Goal: Use online tool/utility: Utilize a website feature to perform a specific function

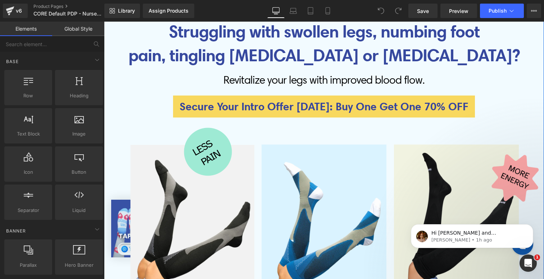
scroll to position [99, 0]
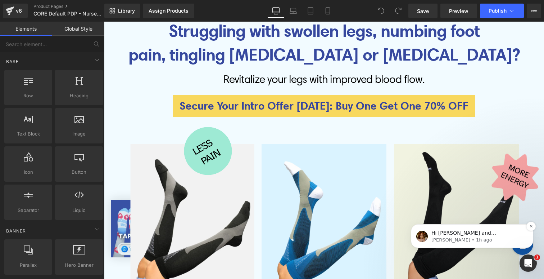
click at [502, 234] on p "Hi [PERSON_NAME] and [PERSON_NAME], this is [PERSON_NAME] from GemPages. I hope…" at bounding box center [478, 232] width 93 height 7
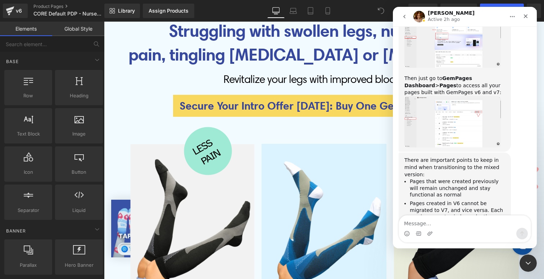
scroll to position [423, 0]
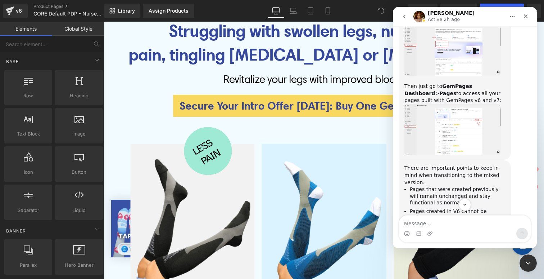
click at [529, 261] on icon "Close Intercom Messenger" at bounding box center [528, 262] width 9 height 9
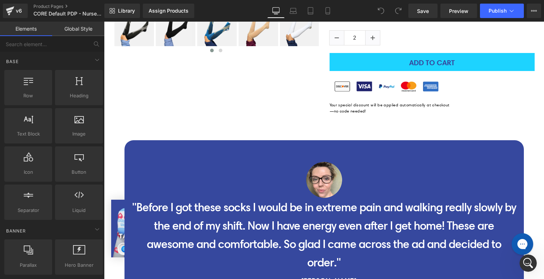
scroll to position [3068, 0]
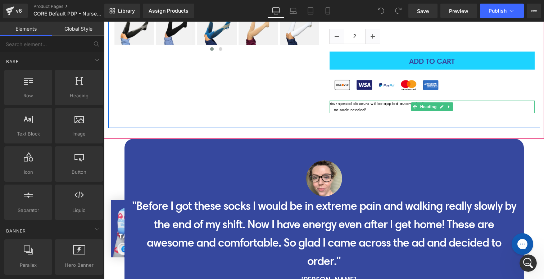
click at [358, 104] on h1 "Your special discount will be applied automatically at checkout—no code needed!" at bounding box center [391, 106] width 122 height 13
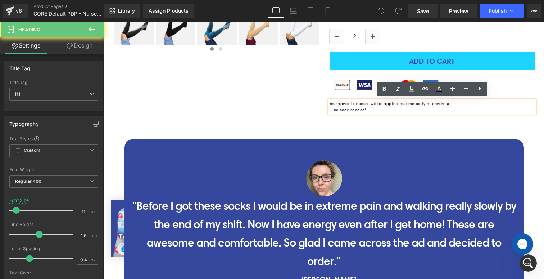
click at [334, 107] on h1 "Your special discount will be applied automatically at checkout—no code needed!" at bounding box center [391, 106] width 122 height 13
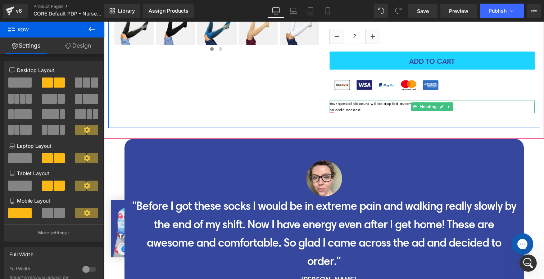
click at [365, 102] on h1 "Your special discount will be applied automatically at checkout no code needed!" at bounding box center [391, 106] width 122 height 13
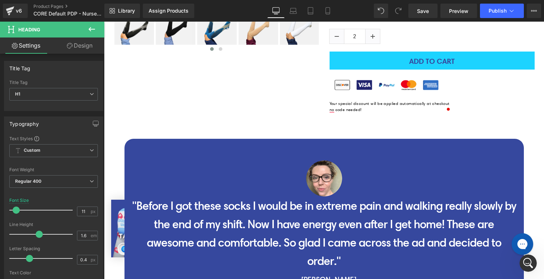
click at [70, 45] on icon at bounding box center [70, 46] width 6 height 6
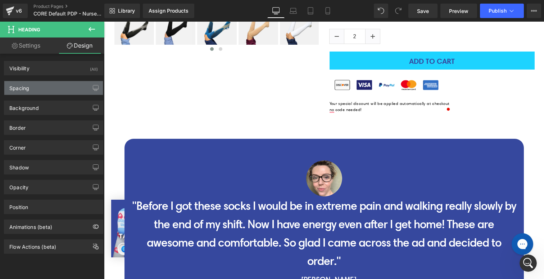
click at [44, 87] on div "Spacing" at bounding box center [53, 88] width 99 height 14
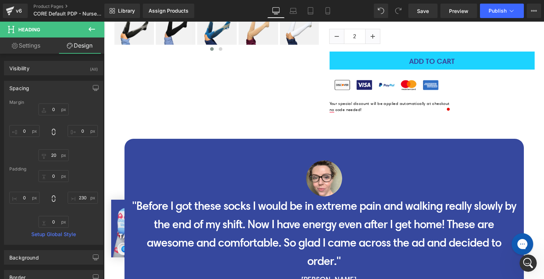
click at [44, 87] on div "Spacing" at bounding box center [53, 88] width 99 height 14
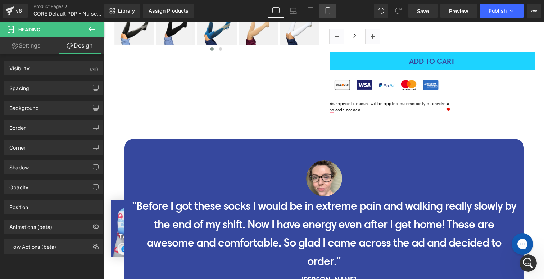
click at [327, 14] on link "Mobile" at bounding box center [327, 11] width 17 height 14
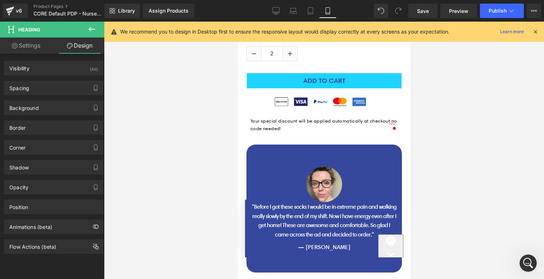
scroll to position [3827, 0]
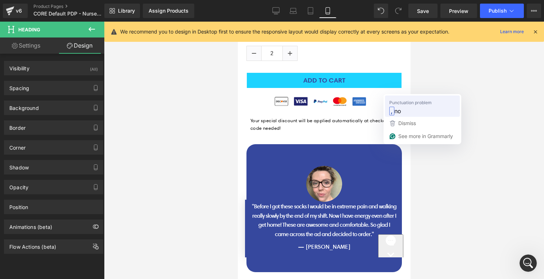
click at [401, 107] on span "no" at bounding box center [398, 110] width 7 height 9
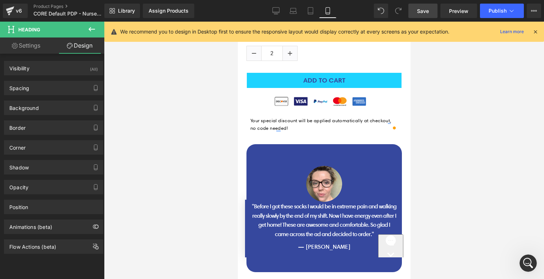
click at [430, 9] on link "Save" at bounding box center [423, 11] width 29 height 14
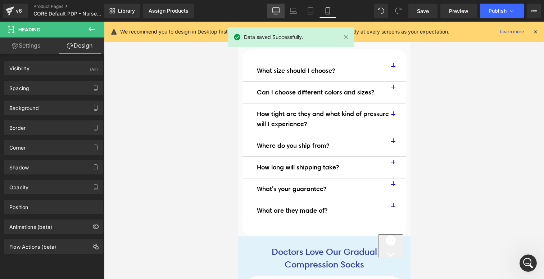
click at [274, 8] on icon at bounding box center [276, 10] width 7 height 7
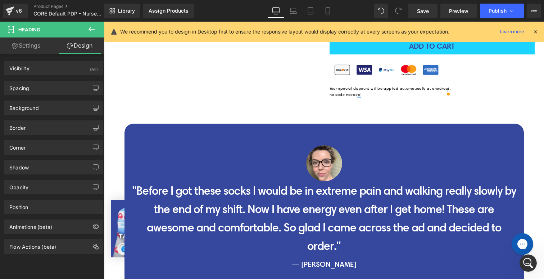
click at [537, 32] on icon at bounding box center [535, 31] width 6 height 6
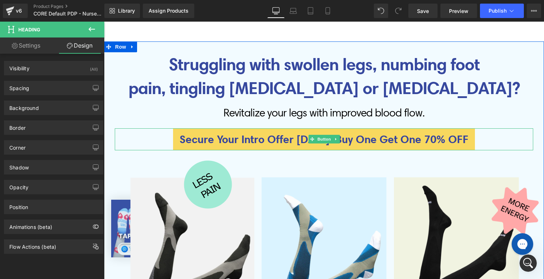
scroll to position [76, 0]
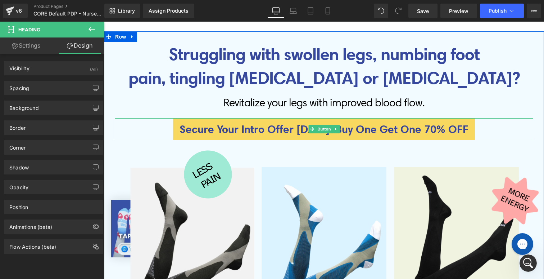
click at [374, 127] on span "Secure your intro offer [DATE]: Buy One Get One 70% OFF" at bounding box center [324, 129] width 289 height 15
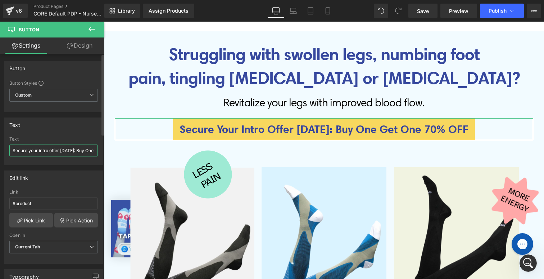
click at [69, 151] on input "Secure your intro offer [DATE]: Buy One Get One 70% OFF" at bounding box center [53, 150] width 89 height 12
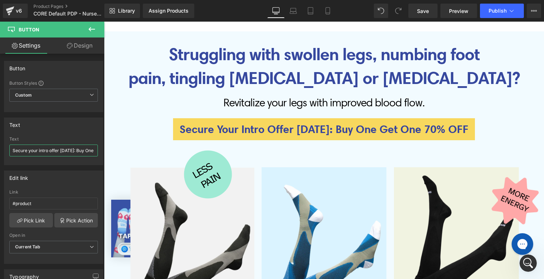
scroll to position [0, 37]
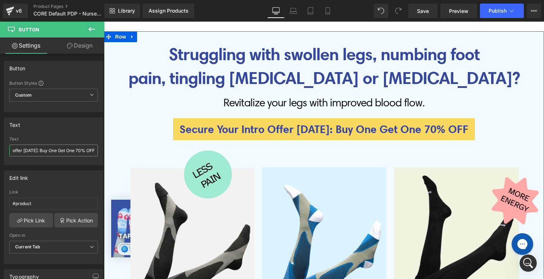
drag, startPoint x: 177, startPoint y: 171, endPoint x: 129, endPoint y: 150, distance: 52.9
paste input "Claim Your Free Items [DATE]"
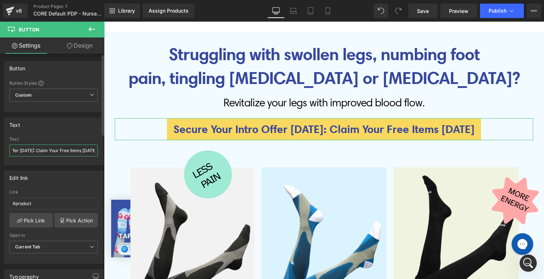
scroll to position [0, 41]
type input "Secure your intro offer [DATE]: Claim Your Free Items [DATE]!"
click at [84, 137] on div "Text" at bounding box center [53, 138] width 89 height 5
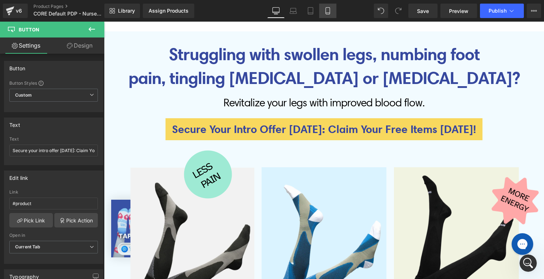
click at [330, 10] on icon at bounding box center [327, 10] width 7 height 7
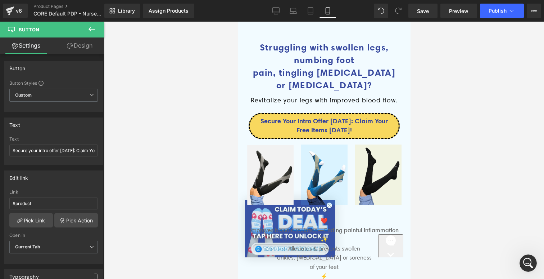
scroll to position [95, 0]
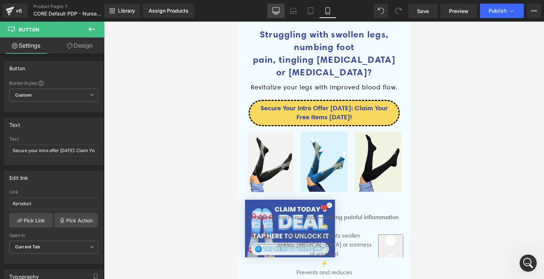
click at [276, 13] on icon at bounding box center [276, 10] width 7 height 5
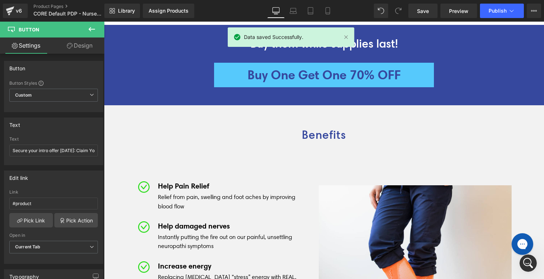
scroll to position [1767, 0]
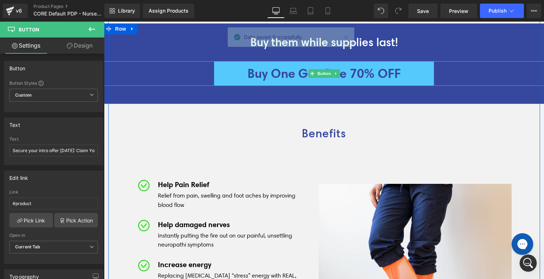
click at [306, 81] on span "Buy One Get One 70% OFF" at bounding box center [324, 73] width 153 height 17
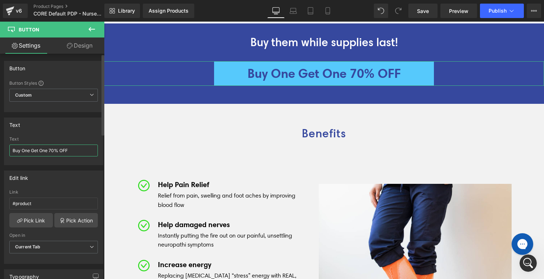
click at [60, 148] on input "Buy One Get One 70% OFF" at bounding box center [53, 150] width 89 height 12
type input "Claim Your Free Items [DATE]!"
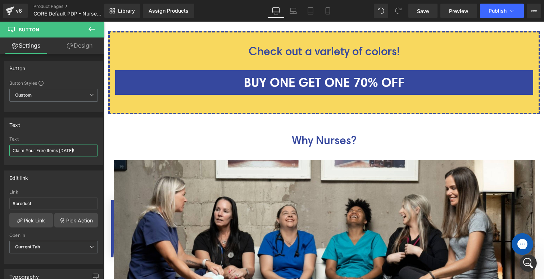
scroll to position [2383, 0]
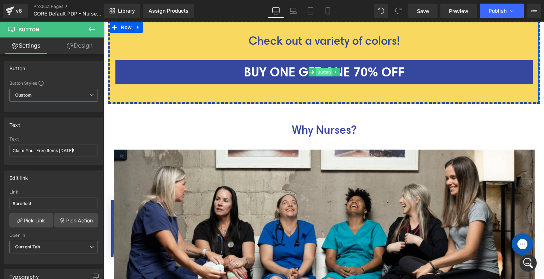
click at [319, 76] on span "Button" at bounding box center [324, 72] width 17 height 9
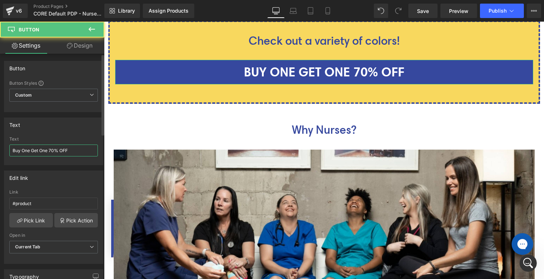
click at [67, 152] on input "Buy One Get One 70% OFF" at bounding box center [53, 150] width 89 height 12
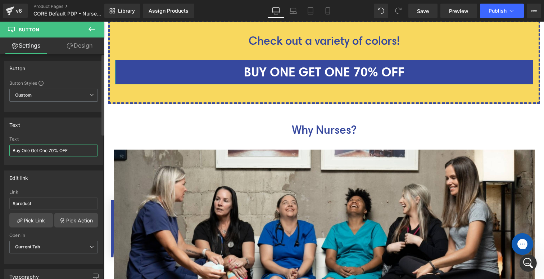
click at [67, 152] on input "Buy One Get One 70% OFF" at bounding box center [53, 150] width 89 height 12
paste input "Claim Your Free Items [DATE]"
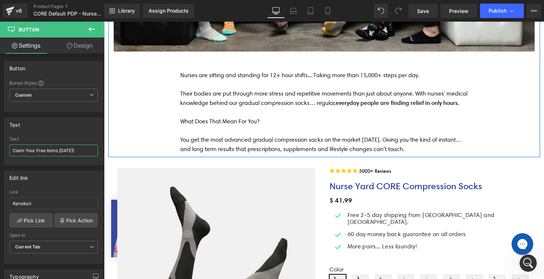
scroll to position [2702, 0]
type input "Claim Your Free Items [DATE]!"
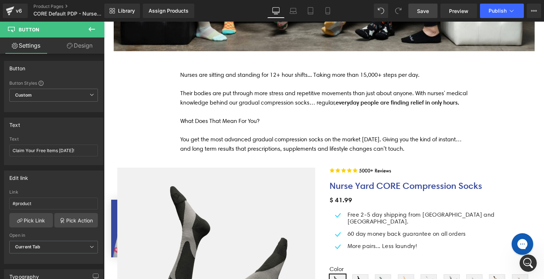
click at [427, 11] on span "Save" at bounding box center [423, 11] width 12 height 8
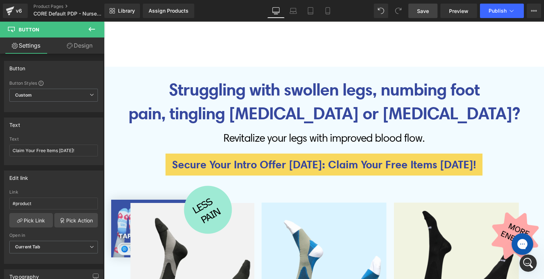
scroll to position [0, 0]
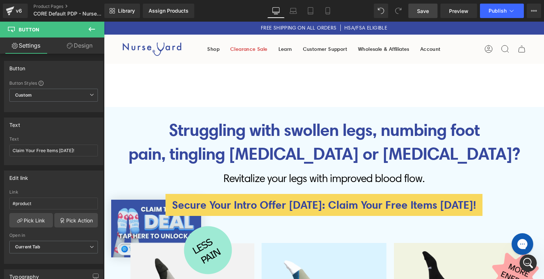
click at [94, 28] on icon at bounding box center [91, 29] width 9 height 9
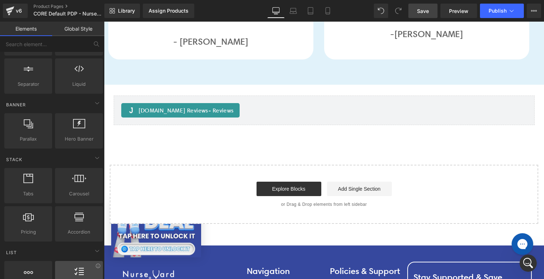
scroll to position [110, 0]
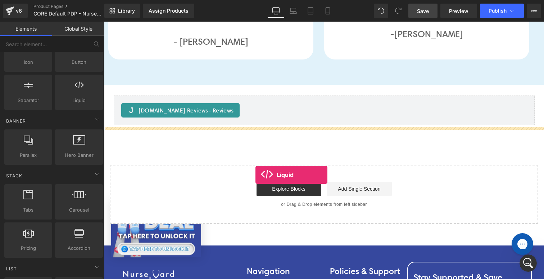
drag, startPoint x: 175, startPoint y: 117, endPoint x: 256, endPoint y: 177, distance: 100.1
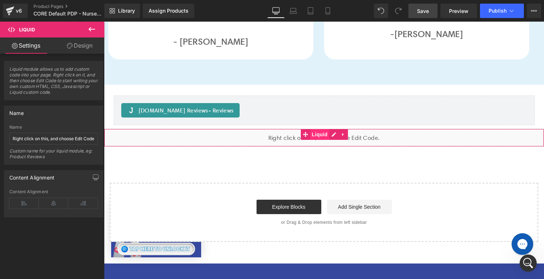
click at [324, 135] on span "Liquid" at bounding box center [319, 134] width 19 height 11
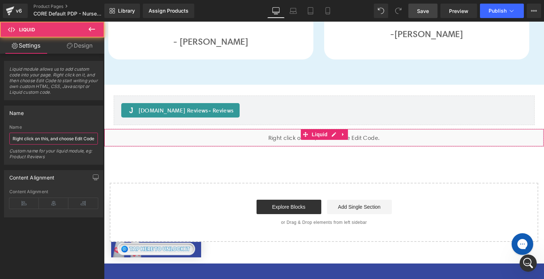
click at [56, 137] on input "Right click on this, and choose Edit Code." at bounding box center [53, 138] width 89 height 12
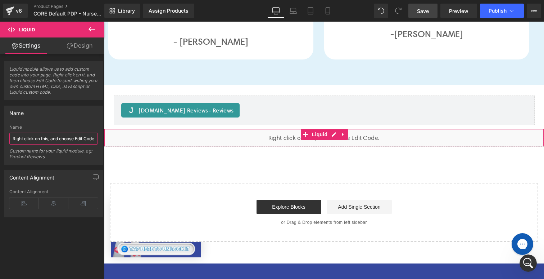
click at [56, 137] on input "Right click on this, and choose Edit Code." at bounding box center [53, 138] width 89 height 12
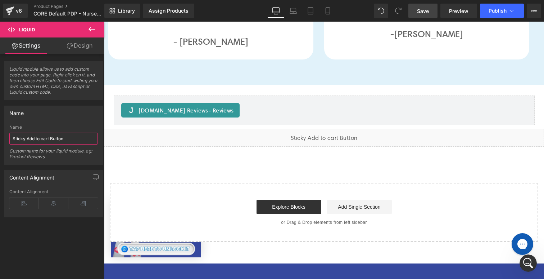
type input "Sticky Add to cart Button"
click at [420, 9] on span "Save" at bounding box center [423, 11] width 12 height 8
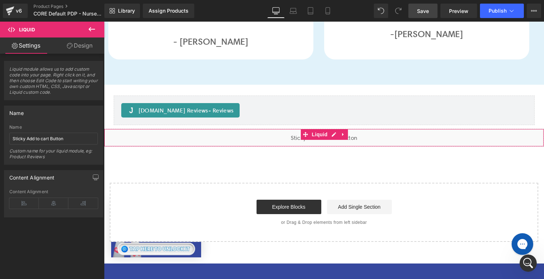
click at [284, 136] on div "Liquid" at bounding box center [324, 138] width 440 height 18
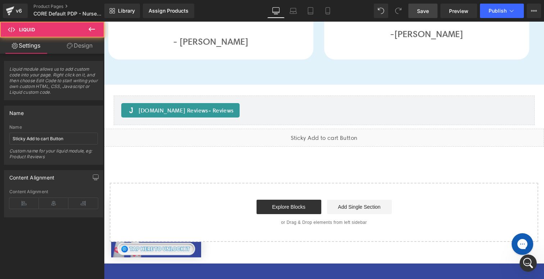
click at [334, 131] on div "Liquid" at bounding box center [324, 138] width 440 height 18
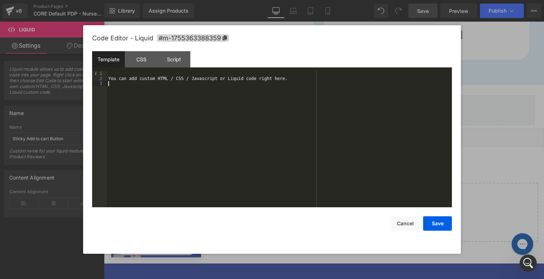
click at [143, 94] on div "You can add custom HTML / CSS / Javascript or Liquid code right here." at bounding box center [279, 144] width 345 height 146
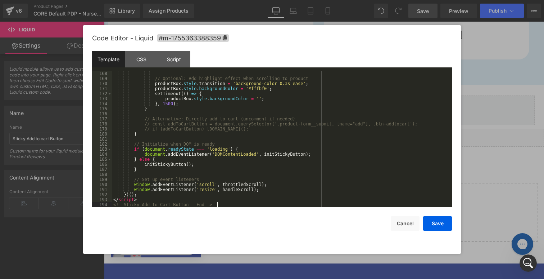
scroll to position [867, 0]
click at [441, 221] on button "Save" at bounding box center [437, 223] width 29 height 14
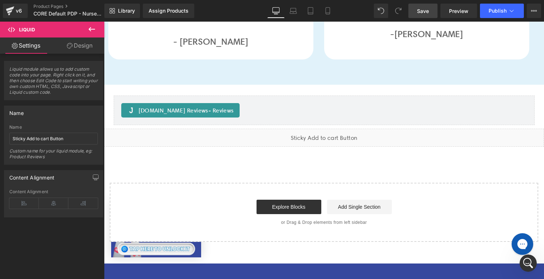
click at [427, 12] on span "Save" at bounding box center [423, 11] width 12 height 8
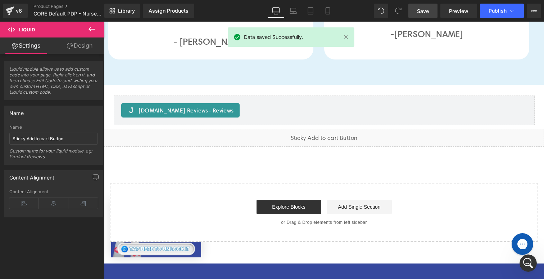
click at [418, 12] on span "Save" at bounding box center [423, 11] width 12 height 8
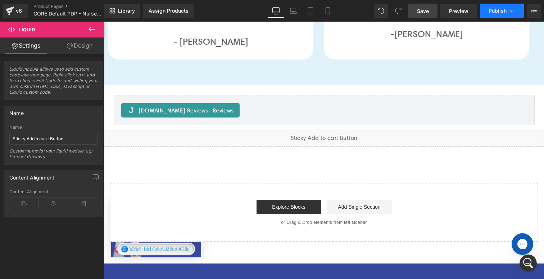
click at [486, 14] on button "Publish" at bounding box center [502, 11] width 44 height 14
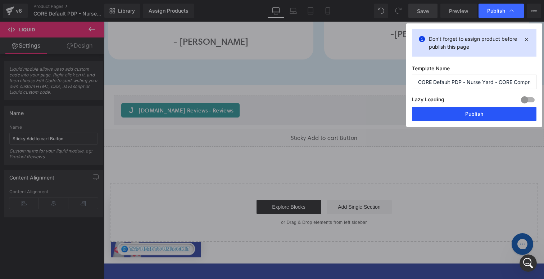
click at [466, 109] on button "Publish" at bounding box center [474, 114] width 125 height 14
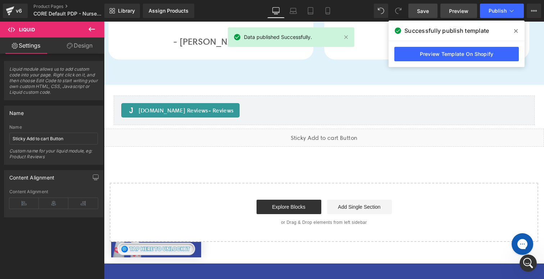
click at [461, 14] on span "Preview" at bounding box center [458, 11] width 19 height 8
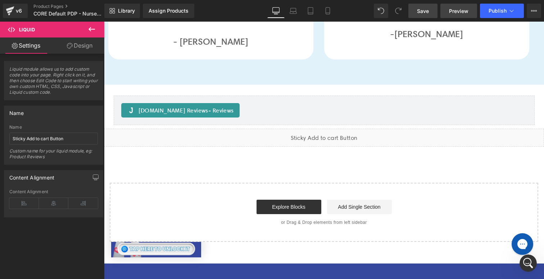
click at [469, 12] on link "Preview" at bounding box center [459, 11] width 37 height 14
